Goal: Book appointment/travel/reservation

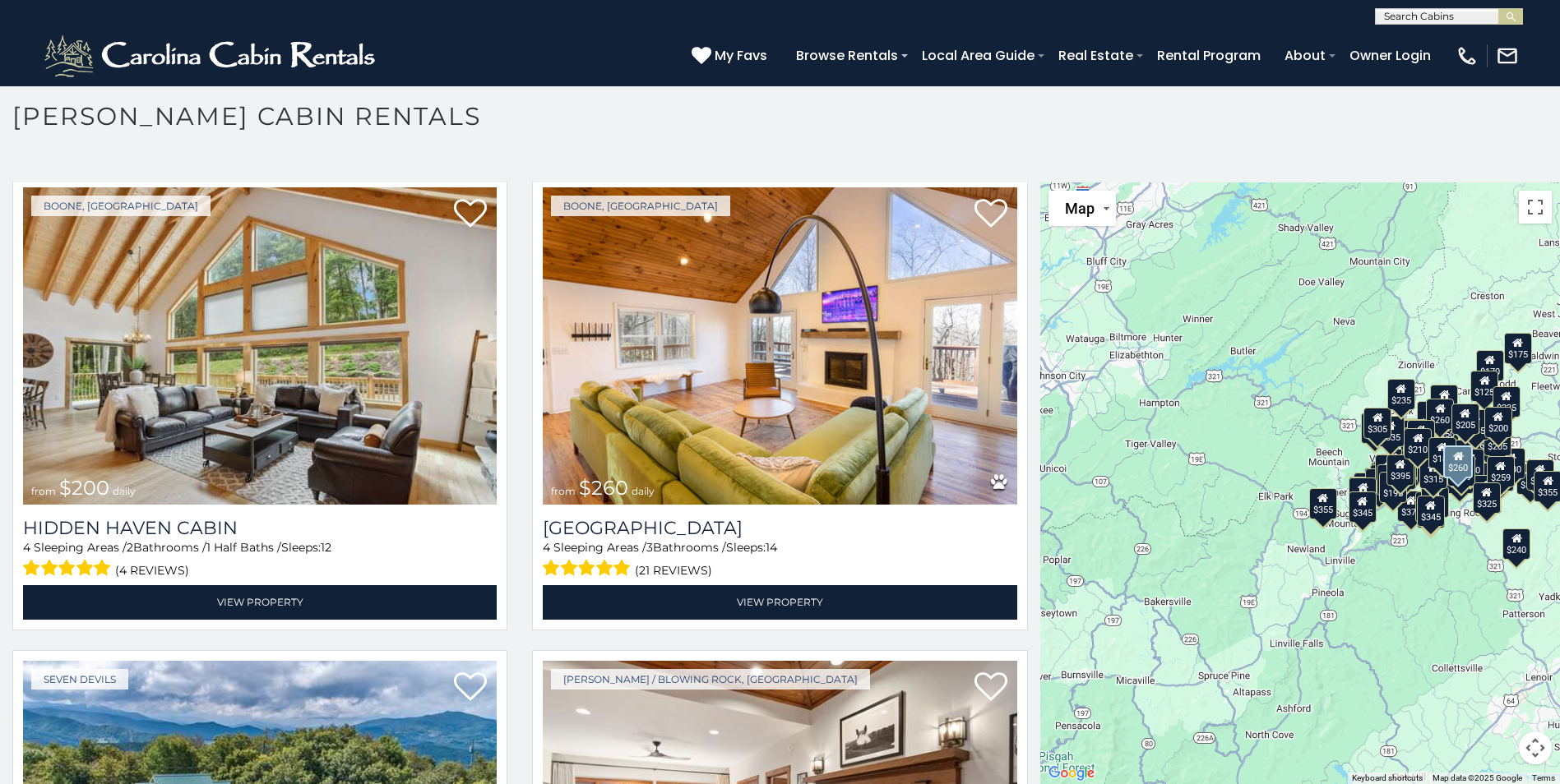
scroll to position [14712, 0]
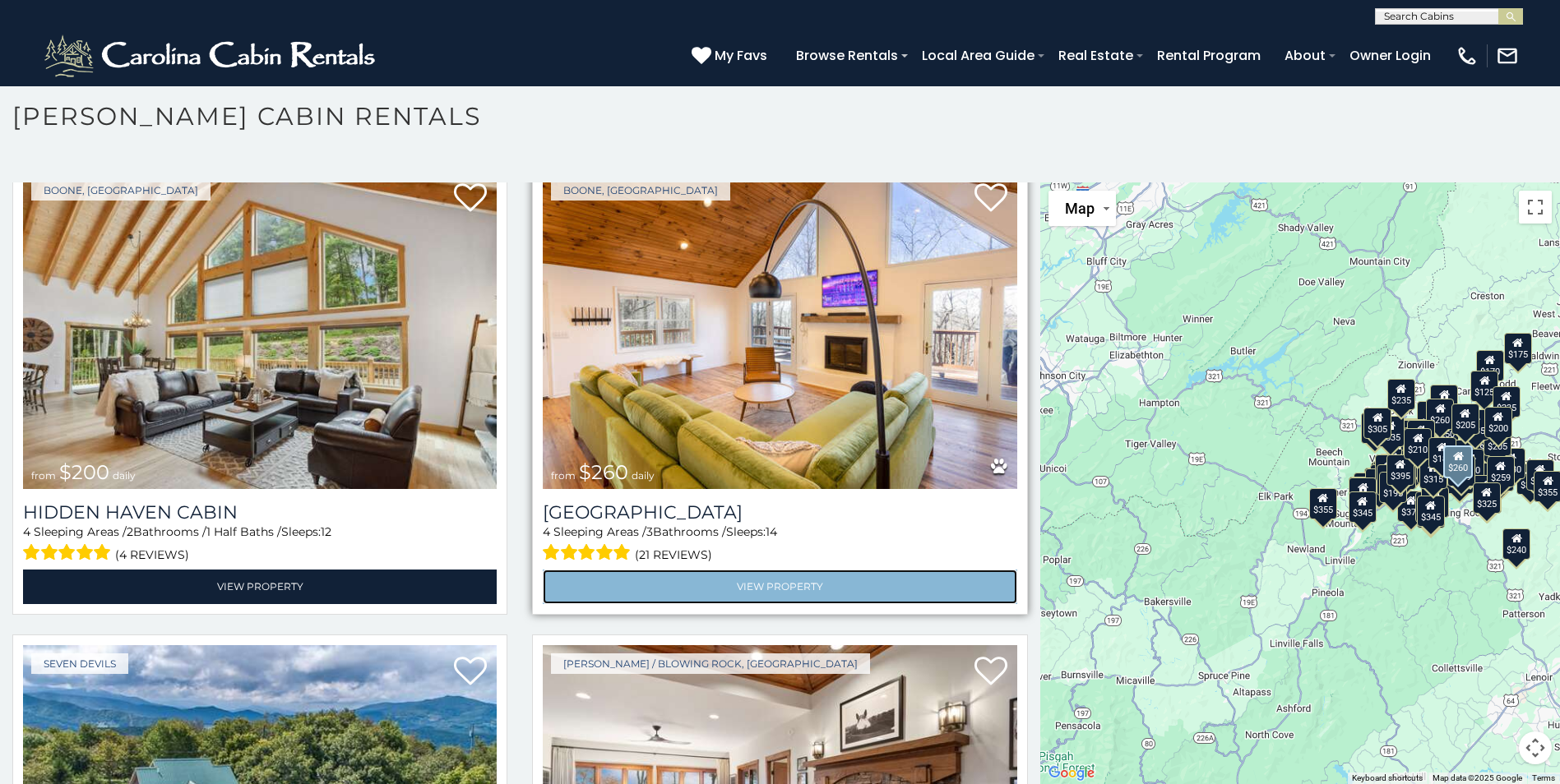
click at [583, 570] on link "View Property" at bounding box center [780, 586] width 474 height 33
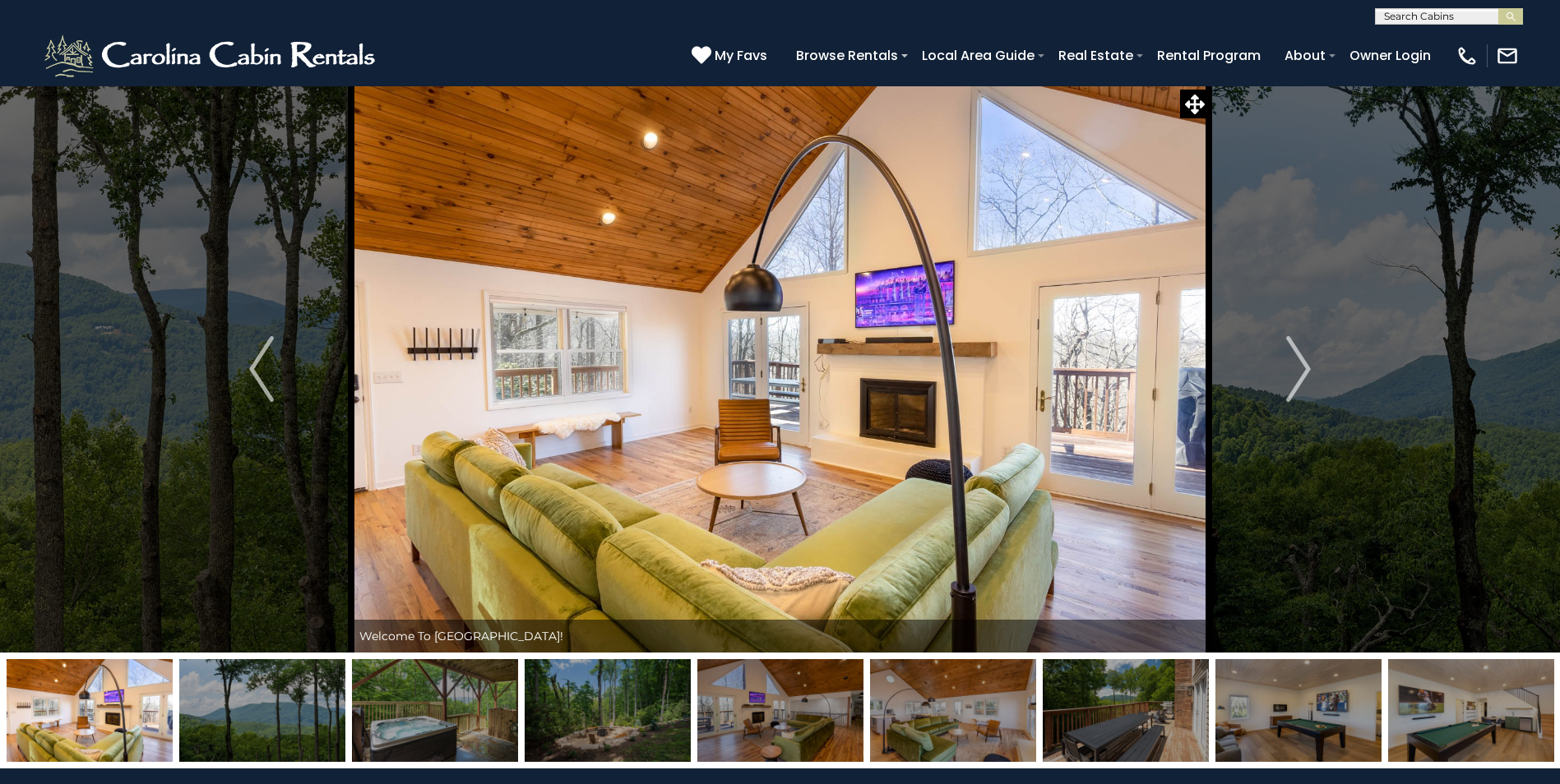
click at [1426, 704] on img at bounding box center [1471, 710] width 166 height 103
